Goal: Find specific fact: Find specific fact

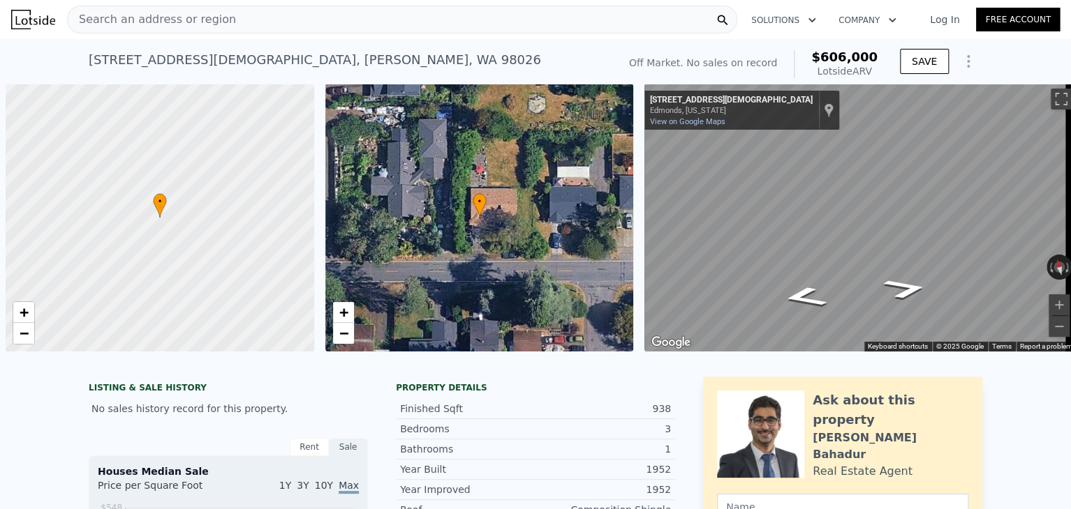
scroll to position [0, 6]
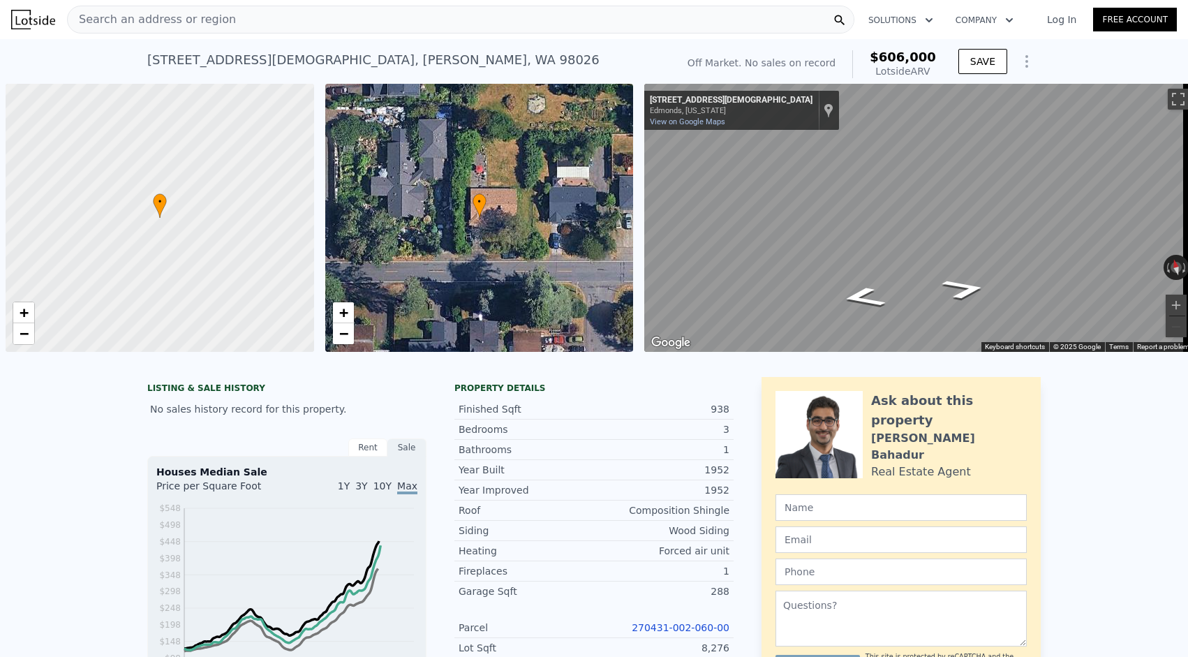
click at [255, 21] on div "Search an address or region" at bounding box center [460, 20] width 787 height 28
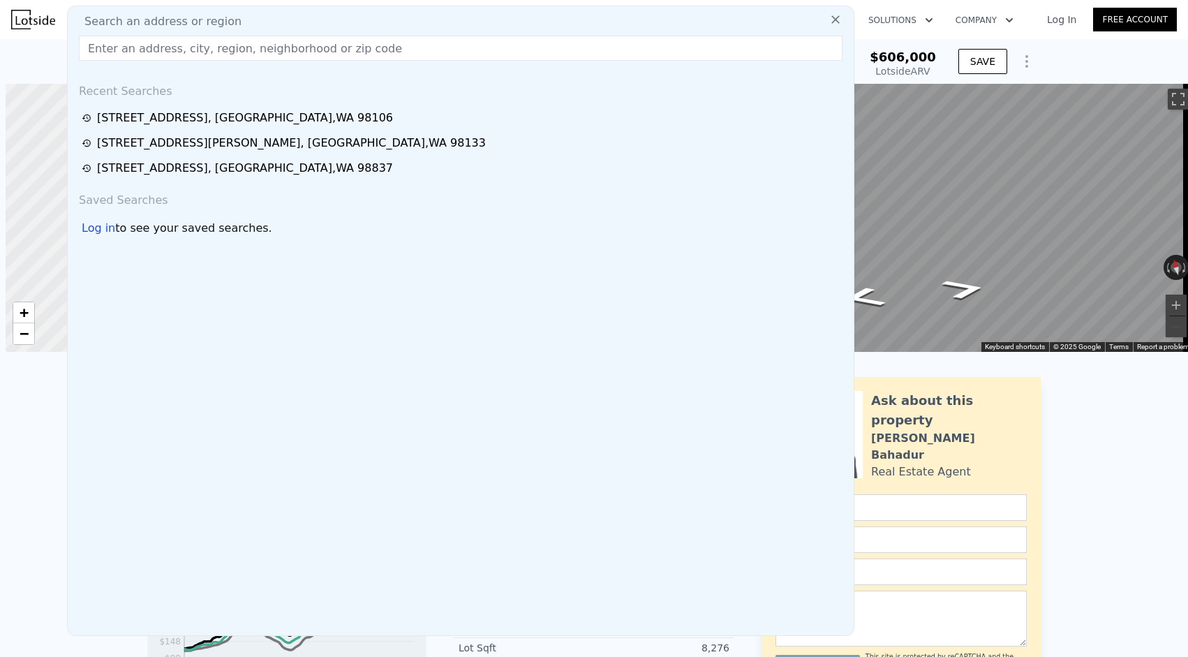
scroll to position [0, 6]
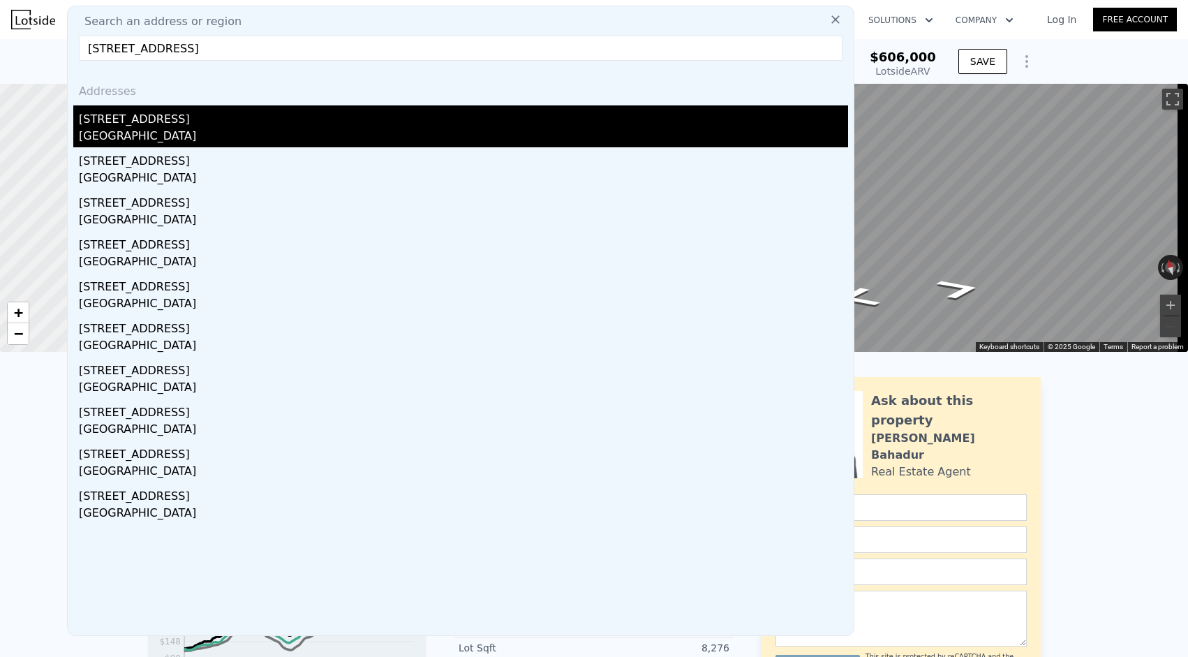
type input "[STREET_ADDRESS]"
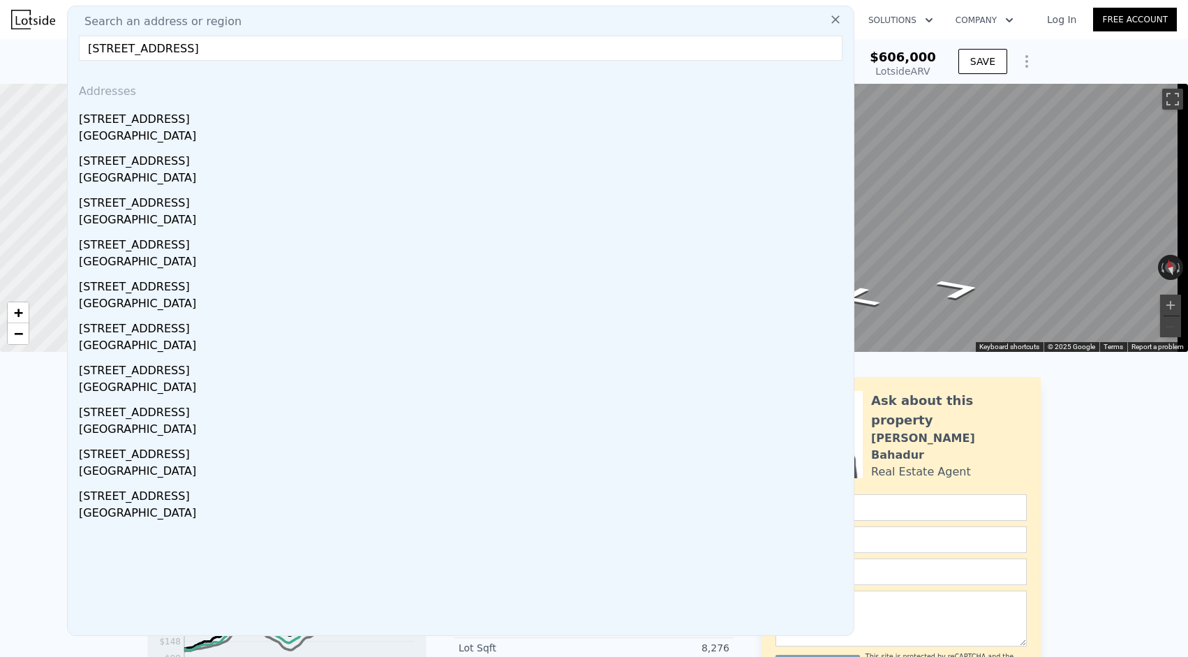
drag, startPoint x: 131, startPoint y: 125, endPoint x: 619, endPoint y: 19, distance: 499.9
click at [131, 125] on div "[STREET_ADDRESS]" at bounding box center [463, 116] width 769 height 22
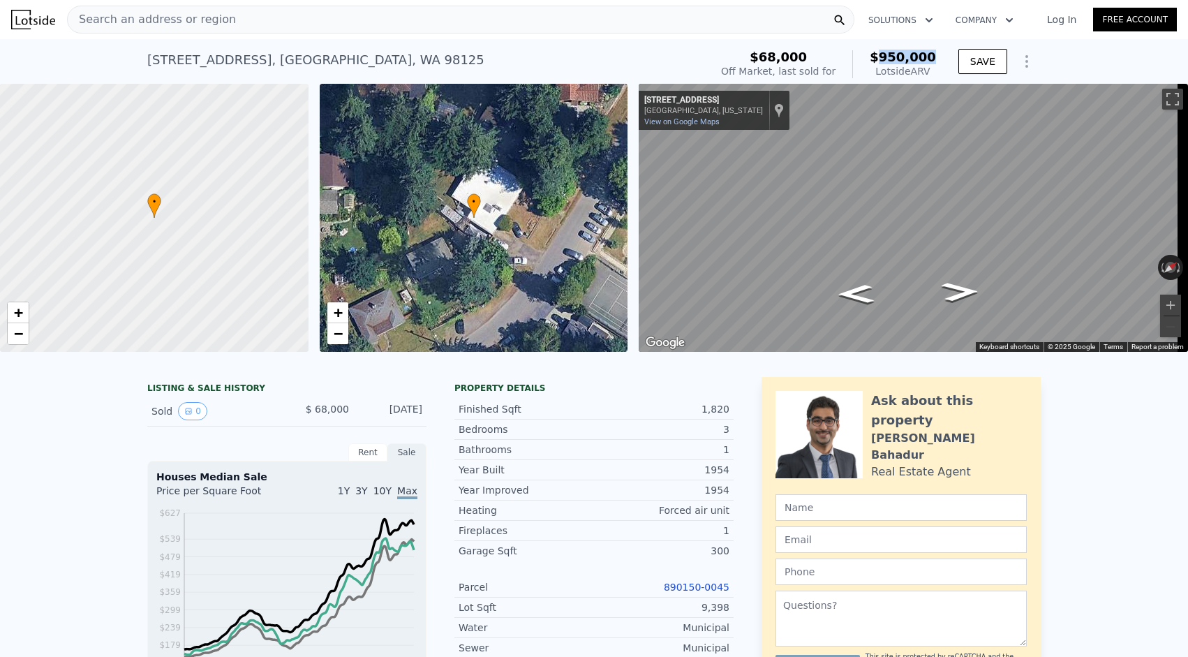
drag, startPoint x: 889, startPoint y: 58, endPoint x: 938, endPoint y: 61, distance: 48.9
click at [938, 61] on div "$68,000 Off Market, last sold for $950,000 Lotside ARV" at bounding box center [828, 64] width 226 height 39
copy span "950,000"
